Goal: Task Accomplishment & Management: Complete application form

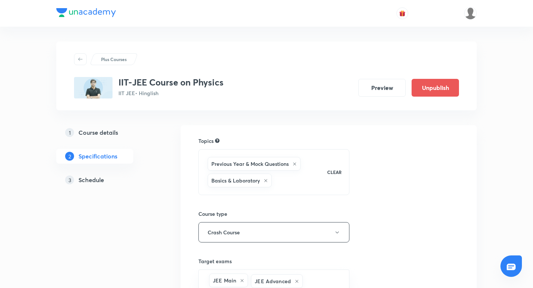
click at [106, 131] on h5 "Course details" at bounding box center [98, 132] width 40 height 9
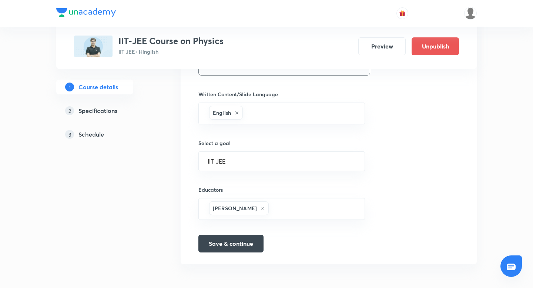
scroll to position [441, 0]
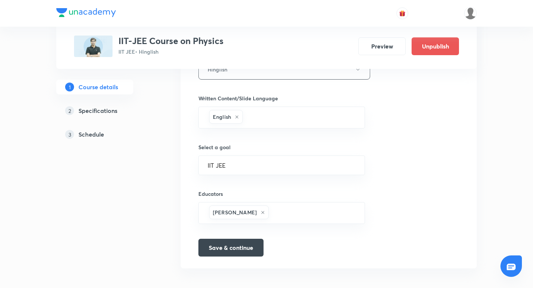
click at [112, 110] on h5 "Specifications" at bounding box center [97, 110] width 39 height 9
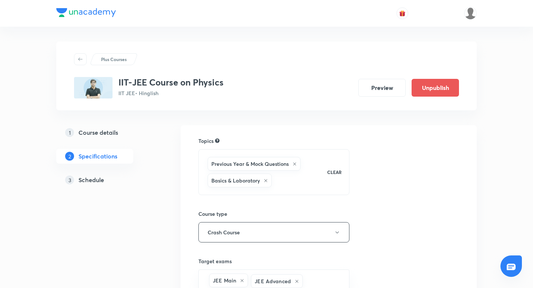
click at [94, 177] on h5 "Schedule" at bounding box center [91, 179] width 26 height 9
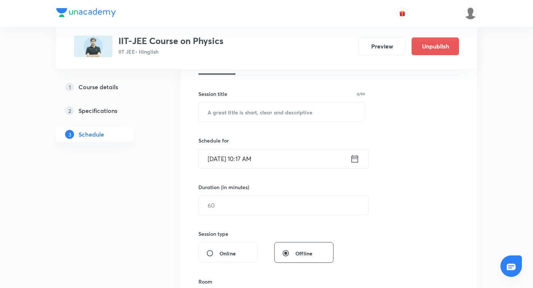
scroll to position [128, 0]
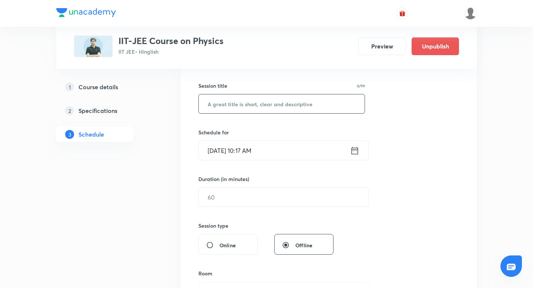
click at [311, 103] on input "text" at bounding box center [282, 103] width 166 height 19
type input "test offline 1 syncup"
click at [237, 204] on input "text" at bounding box center [283, 197] width 169 height 19
click at [236, 101] on input "test offline 1 syncup" at bounding box center [282, 103] width 166 height 19
click at [211, 196] on input "20" at bounding box center [283, 197] width 169 height 19
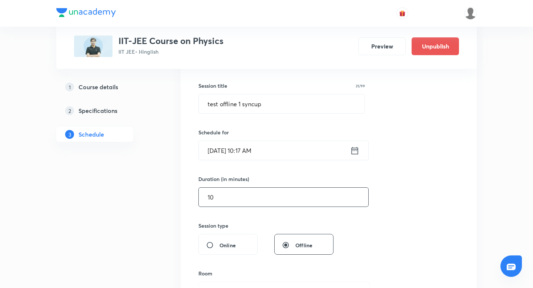
type input "10"
click at [257, 148] on input "Oct 7, 2025, 10:17 AM" at bounding box center [274, 150] width 151 height 19
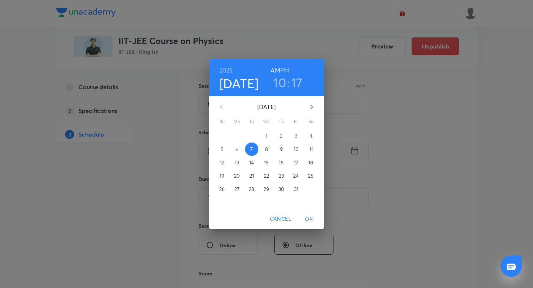
click at [287, 72] on h6 "PM" at bounding box center [284, 70] width 9 height 10
click at [295, 80] on h3 "17" at bounding box center [296, 83] width 11 height 16
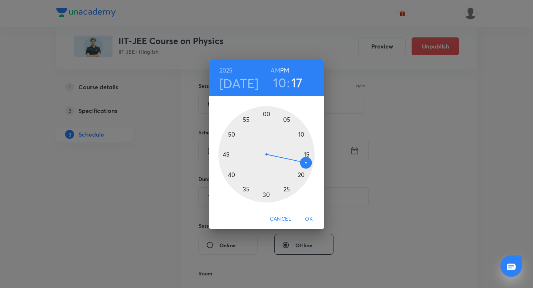
click at [305, 169] on div at bounding box center [266, 154] width 96 height 96
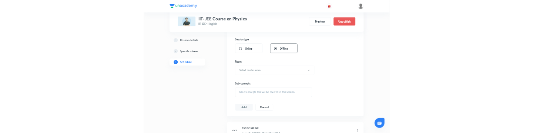
scroll to position [274, 0]
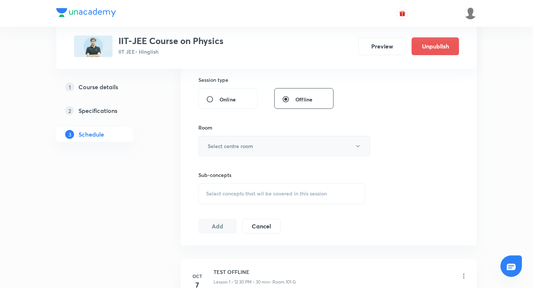
click at [286, 139] on button "Select centre room" at bounding box center [284, 146] width 172 height 20
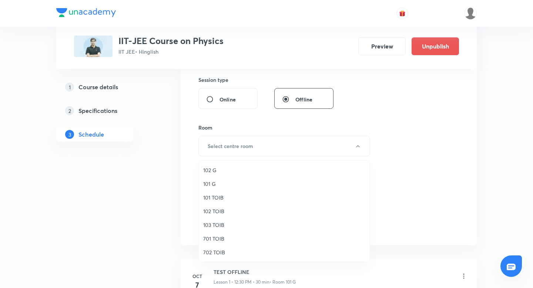
click at [281, 175] on li "102 G" at bounding box center [284, 170] width 171 height 14
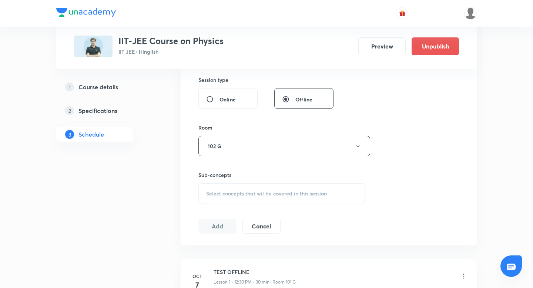
click at [280, 197] on div "Select concepts that wil be covered in this session" at bounding box center [281, 193] width 166 height 21
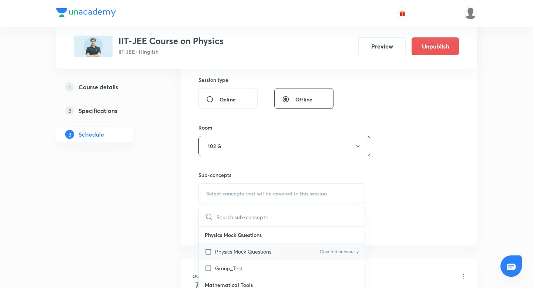
click at [211, 250] on input "checkbox" at bounding box center [210, 252] width 10 height 8
checkbox input "true"
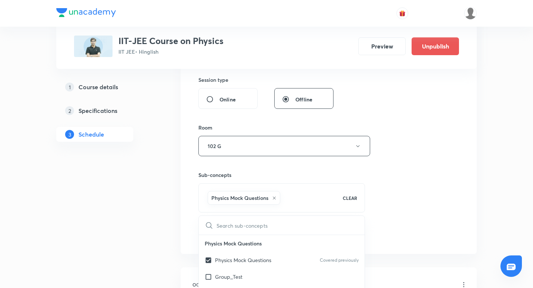
click at [178, 220] on div "Plus Courses IIT-JEE Course on Physics IIT JEE • Hinglish Preview Unpublish 1 C…" at bounding box center [266, 99] width 420 height 662
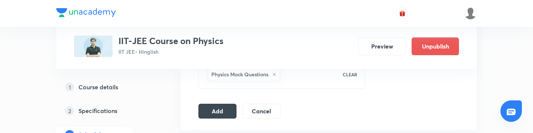
scroll to position [399, 0]
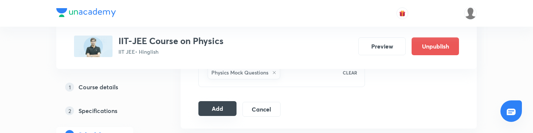
click at [210, 108] on button "Add" at bounding box center [217, 108] width 38 height 15
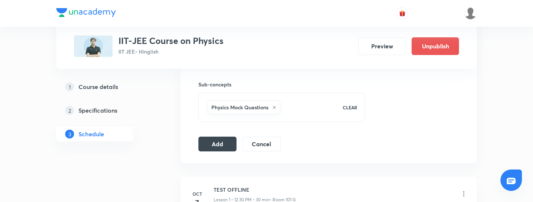
scroll to position [365, 0]
click at [226, 138] on button "Add" at bounding box center [217, 142] width 38 height 15
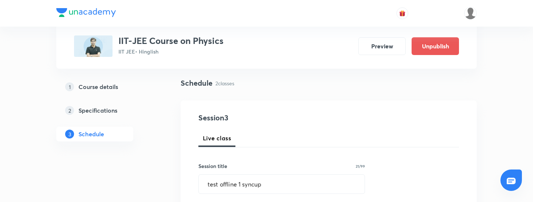
scroll to position [76, 0]
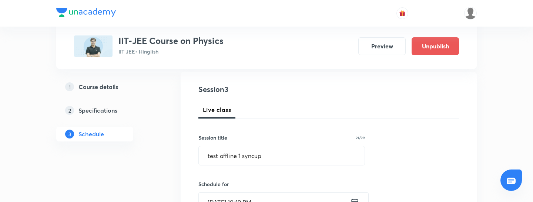
click at [102, 87] on h5 "Course details" at bounding box center [98, 87] width 40 height 9
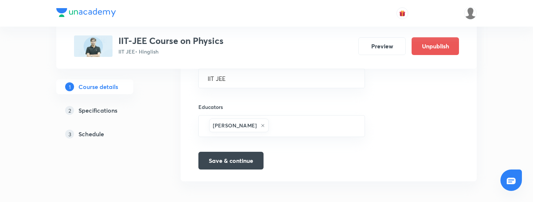
scroll to position [530, 0]
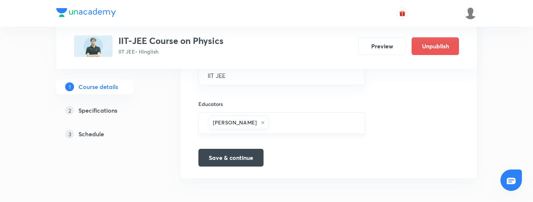
click at [260, 122] on icon at bounding box center [262, 123] width 4 height 4
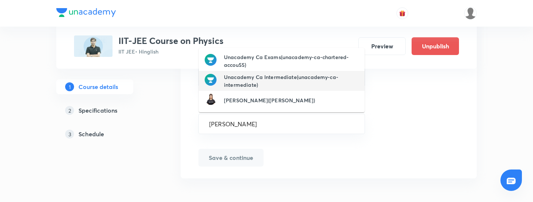
type input "chayan"
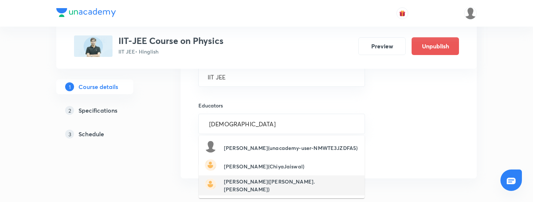
click at [236, 185] on h6 "Chayan Mehta(chayan.mehta)" at bounding box center [291, 186] width 135 height 16
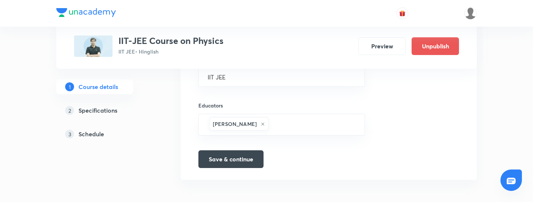
scroll to position [530, 0]
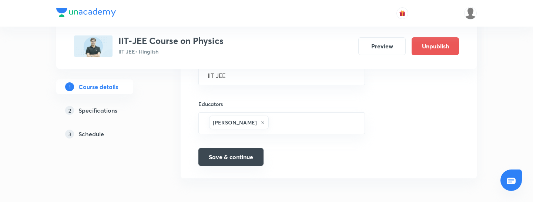
click at [236, 164] on button "Save & continue" at bounding box center [230, 157] width 65 height 18
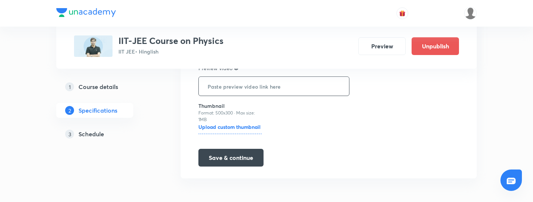
scroll to position [292, 0]
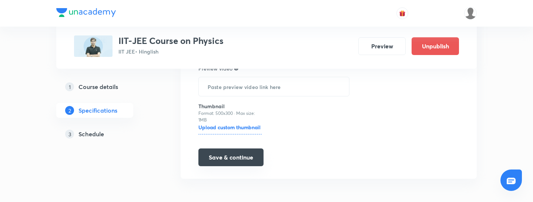
click at [226, 157] on button "Save & continue" at bounding box center [230, 158] width 65 height 18
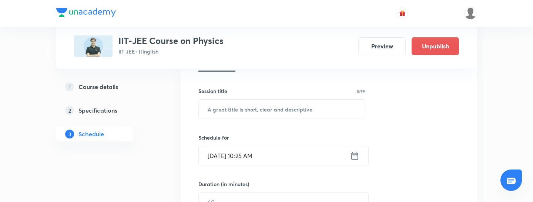
scroll to position [122, 0]
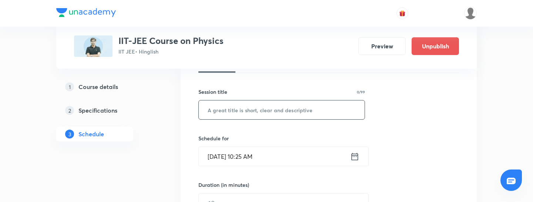
click at [266, 117] on input "text" at bounding box center [282, 110] width 166 height 19
click at [270, 107] on input "syncupclass test1" at bounding box center [282, 110] width 166 height 19
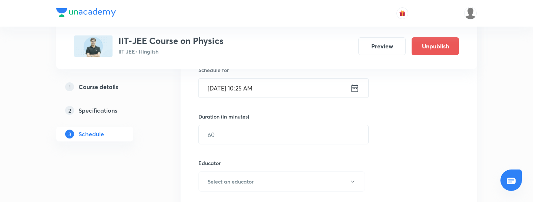
scroll to position [190, 0]
type input "syncupclass test1"
click at [357, 87] on icon at bounding box center [354, 88] width 7 height 7
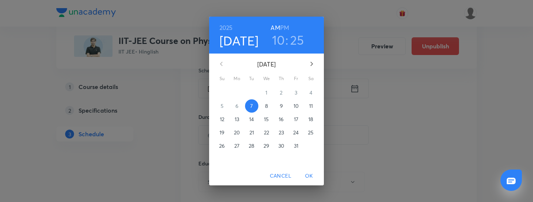
click at [296, 38] on h3 "25" at bounding box center [297, 40] width 14 height 16
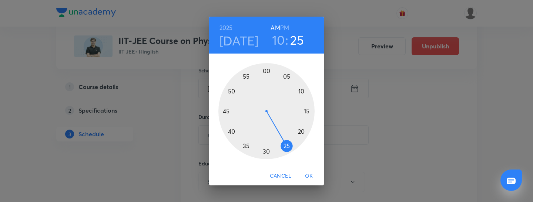
click at [231, 131] on div at bounding box center [266, 111] width 96 height 96
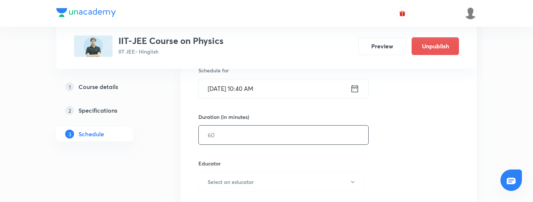
click at [282, 134] on input "text" at bounding box center [283, 135] width 169 height 19
type input "15"
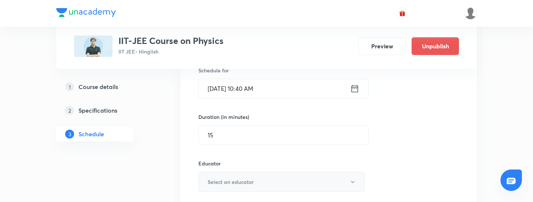
click at [258, 186] on button "Select an educator" at bounding box center [281, 182] width 166 height 20
click at [242, 176] on span "[PERSON_NAME]" at bounding box center [284, 176] width 162 height 8
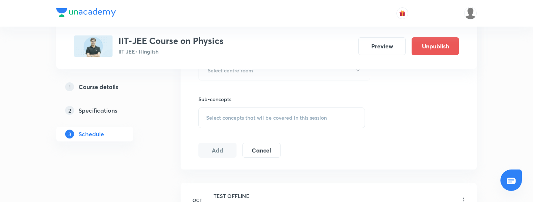
scroll to position [398, 0]
click at [108, 85] on h5 "Course details" at bounding box center [98, 87] width 40 height 9
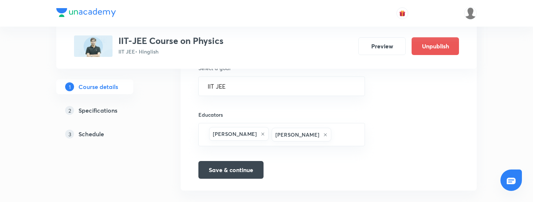
scroll to position [532, 0]
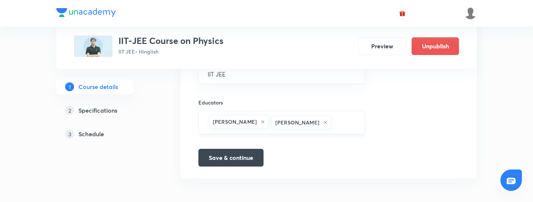
click at [323, 122] on icon at bounding box center [325, 123] width 4 height 4
click at [233, 164] on button "Save & continue" at bounding box center [230, 157] width 65 height 18
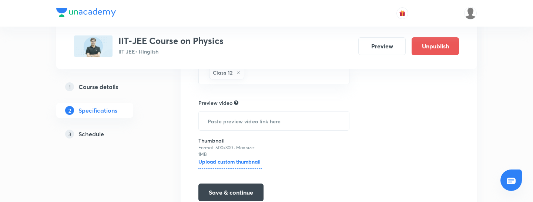
scroll to position [292, 0]
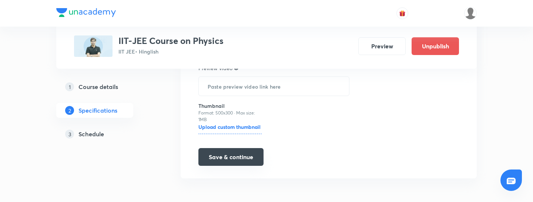
click at [224, 157] on button "Save & continue" at bounding box center [230, 157] width 65 height 18
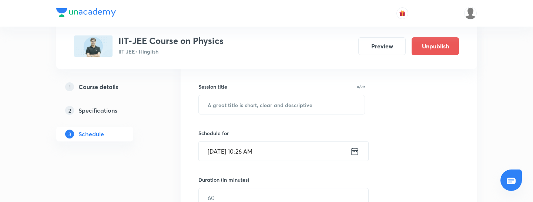
scroll to position [127, 0]
click at [232, 108] on input "text" at bounding box center [282, 104] width 166 height 19
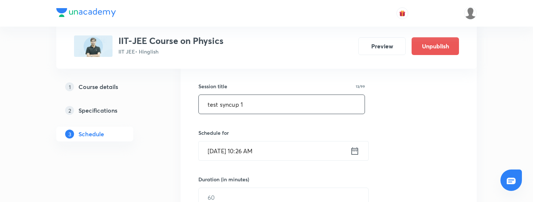
type input "test syncup 1"
click at [353, 154] on icon at bounding box center [354, 151] width 9 height 10
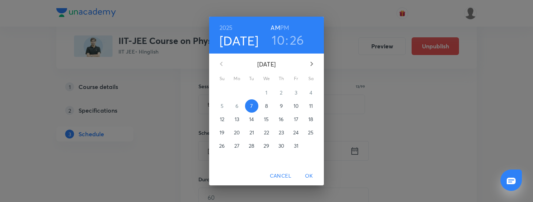
click at [294, 37] on h3 "26" at bounding box center [297, 40] width 14 height 16
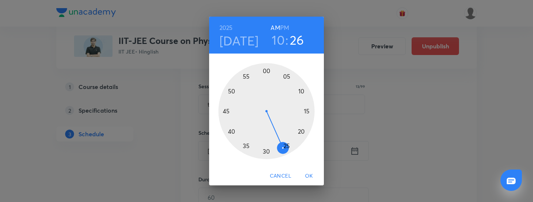
click at [231, 128] on div at bounding box center [266, 111] width 96 height 96
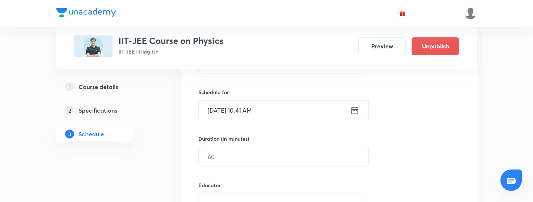
scroll to position [169, 0]
click at [266, 152] on input "text" at bounding box center [283, 156] width 169 height 19
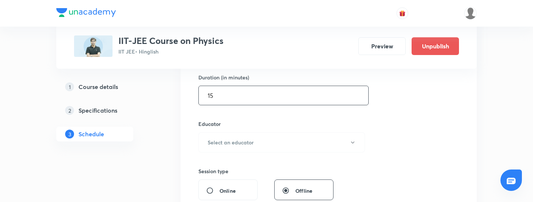
scroll to position [234, 0]
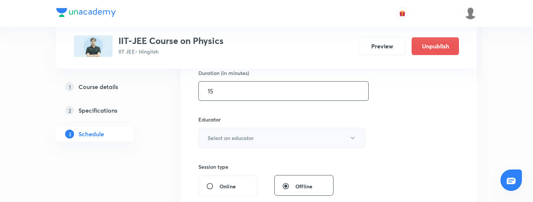
type input "15"
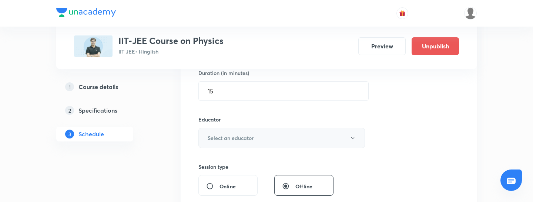
click at [261, 136] on button "Select an educator" at bounding box center [281, 138] width 166 height 20
click at [220, 163] on span "[PERSON_NAME]" at bounding box center [284, 162] width 162 height 8
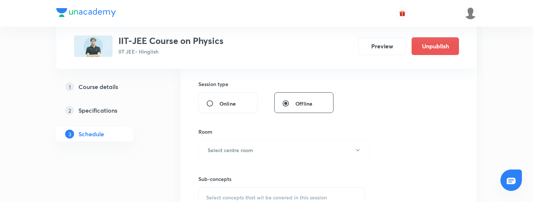
scroll to position [317, 0]
click at [264, 154] on button "Select centre room" at bounding box center [284, 149] width 172 height 20
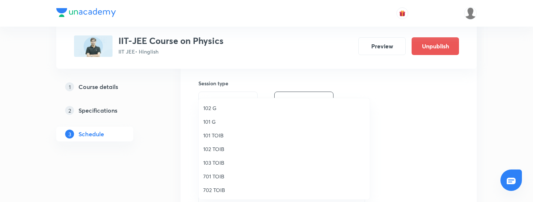
click at [250, 162] on span "103 TOIB" at bounding box center [284, 163] width 162 height 8
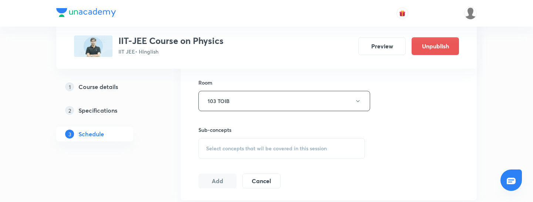
scroll to position [367, 0]
click at [253, 151] on div "Select concepts that wil be covered in this session" at bounding box center [281, 147] width 166 height 21
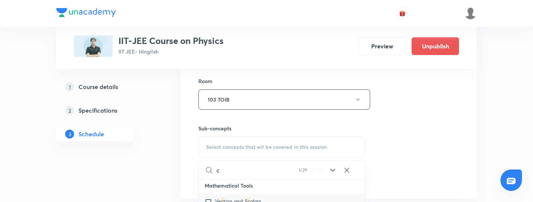
type input "c"
click at [209, 198] on div "Ve c tors and S c alars" at bounding box center [282, 202] width 166 height 16
checkbox input "true"
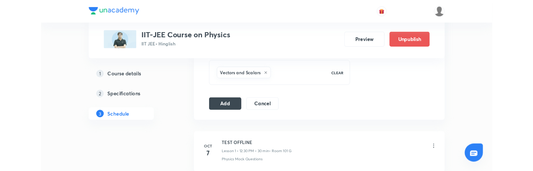
scroll to position [440, 0]
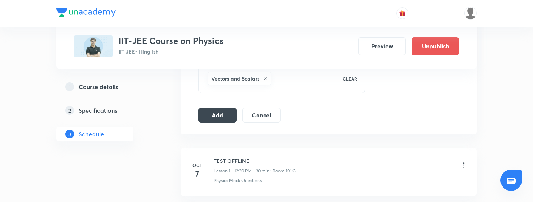
click at [130, 202] on div "1 Course details 2 Specifications 3 Schedule" at bounding box center [106, 26] width 101 height 683
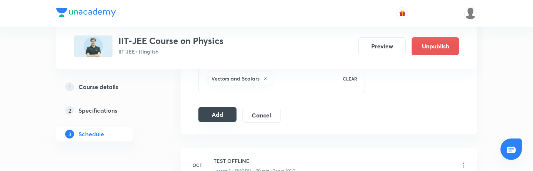
click at [223, 114] on button "Add" at bounding box center [217, 114] width 38 height 15
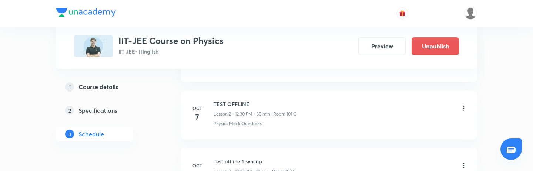
scroll to position [160, 0]
click at [235, 103] on h6 "TEST OFFLINE" at bounding box center [254, 103] width 83 height 8
click at [465, 105] on icon at bounding box center [463, 106] width 7 height 7
click at [236, 104] on div at bounding box center [266, 85] width 533 height 171
click at [460, 107] on icon at bounding box center [463, 106] width 7 height 7
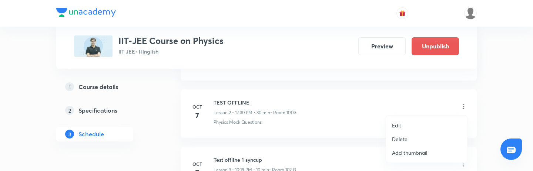
click at [400, 128] on p "Edit" at bounding box center [396, 126] width 9 height 8
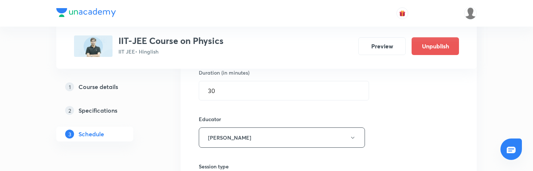
scroll to position [327, 0]
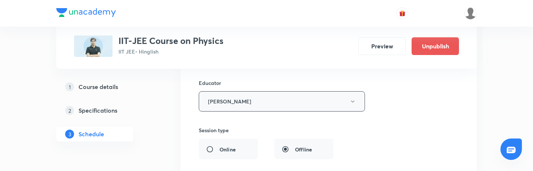
click at [248, 102] on button "[PERSON_NAME]" at bounding box center [282, 101] width 166 height 20
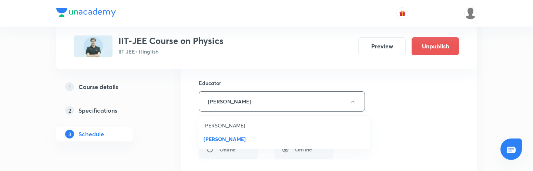
click at [242, 125] on span "[PERSON_NAME]" at bounding box center [284, 126] width 162 height 8
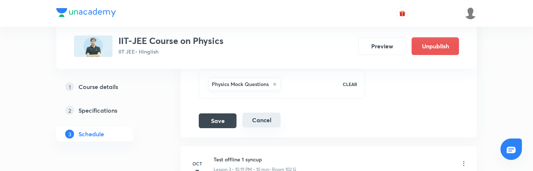
scroll to position [498, 0]
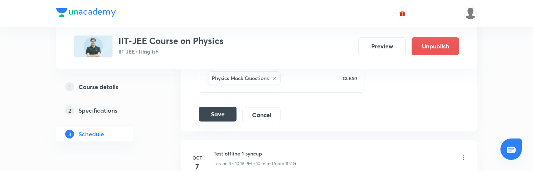
click at [225, 115] on button "Save" at bounding box center [218, 114] width 38 height 15
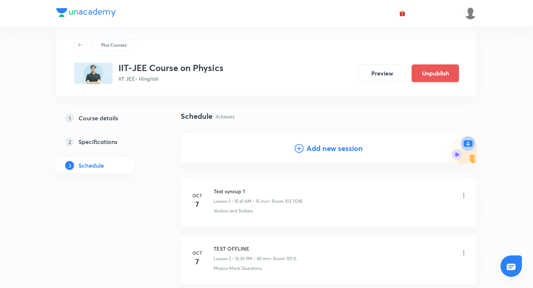
scroll to position [0, 0]
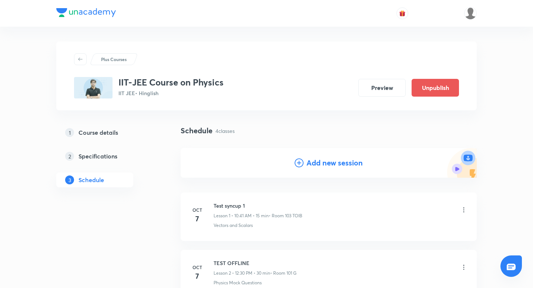
click at [500, 52] on div "Plus Courses IIT-JEE Course on Physics IIT JEE • Hinglish Preview Unpublish 1 C…" at bounding box center [266, 241] width 533 height 482
click at [472, 13] on img at bounding box center [470, 13] width 13 height 13
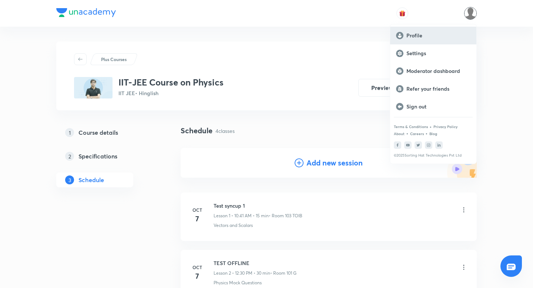
click at [428, 35] on p "Profile" at bounding box center [438, 35] width 64 height 7
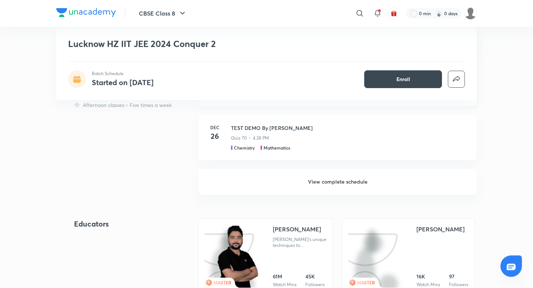
scroll to position [394, 0]
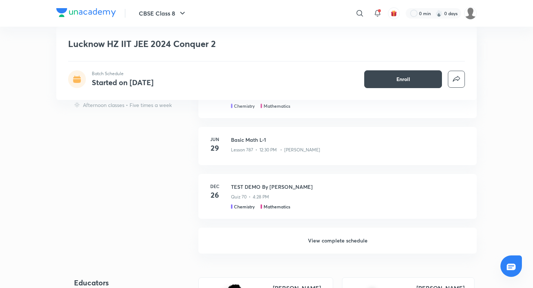
click at [330, 243] on h6 "View complete schedule" at bounding box center [337, 241] width 278 height 26
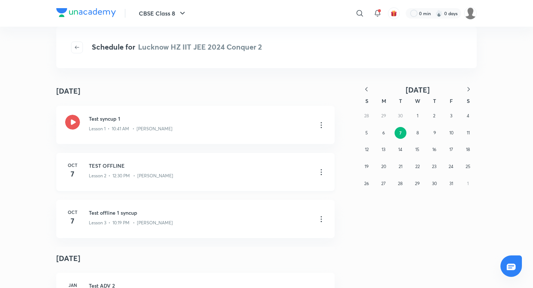
click at [321, 170] on icon at bounding box center [320, 172] width 1 height 6
click at [321, 172] on div at bounding box center [266, 144] width 533 height 288
click at [322, 171] on icon at bounding box center [321, 172] width 9 height 9
click at [296, 188] on li "Go to course page" at bounding box center [282, 191] width 85 height 14
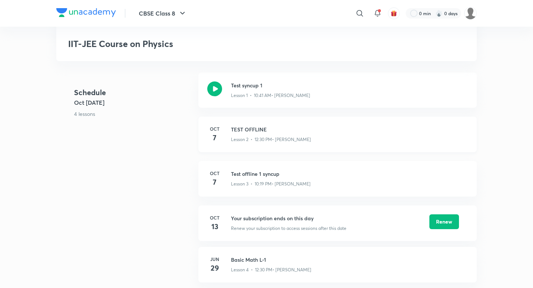
scroll to position [165, 0]
click at [258, 129] on h3 "TEST OFFLINE" at bounding box center [349, 129] width 237 height 8
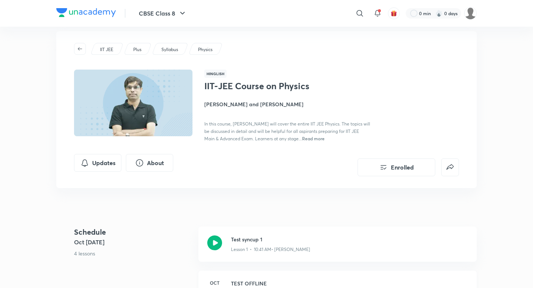
scroll to position [0, 0]
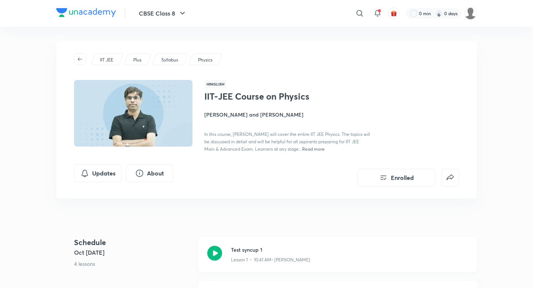
click at [214, 250] on icon at bounding box center [214, 253] width 15 height 15
click at [462, 19] on div "0 min 0 days" at bounding box center [438, 13] width 77 height 13
click at [466, 19] on picture at bounding box center [470, 13] width 13 height 13
click at [472, 14] on img at bounding box center [470, 13] width 13 height 13
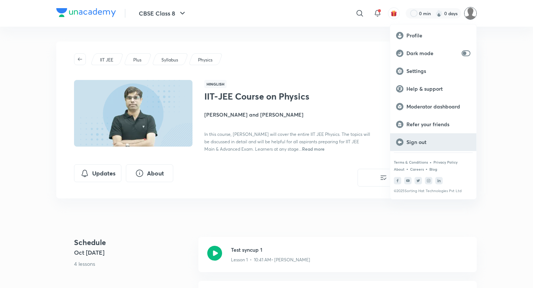
click at [424, 140] on p "Sign out" at bounding box center [438, 142] width 64 height 7
